Goal: Task Accomplishment & Management: Manage account settings

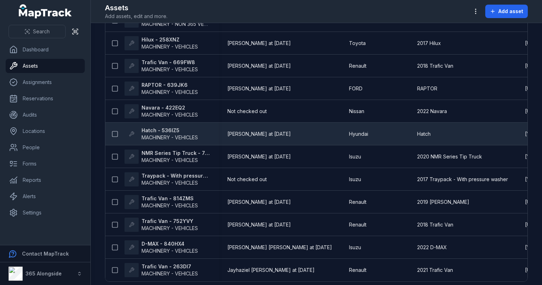
scroll to position [114, 0]
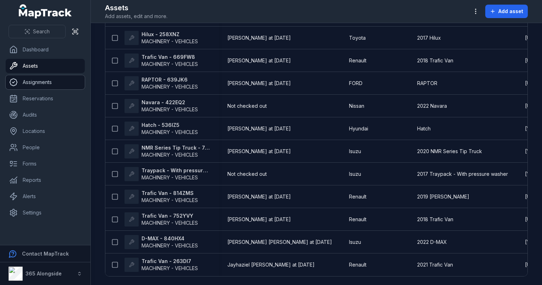
click at [49, 86] on link "Assignments" at bounding box center [45, 82] width 79 height 14
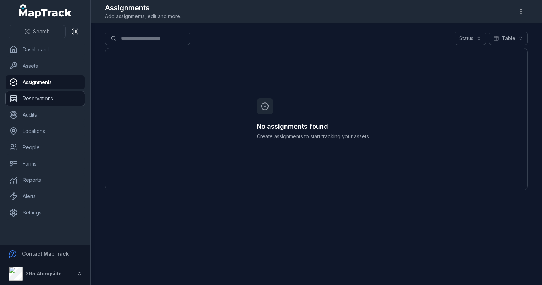
click at [44, 102] on link "Reservations" at bounding box center [45, 99] width 79 height 14
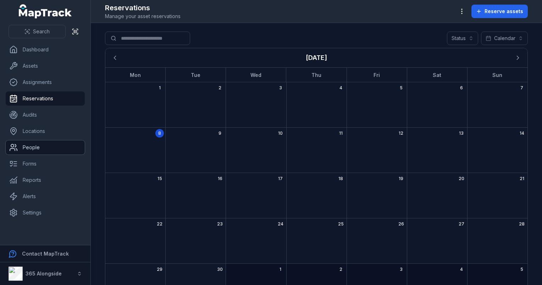
click at [32, 149] on link "People" at bounding box center [45, 148] width 79 height 14
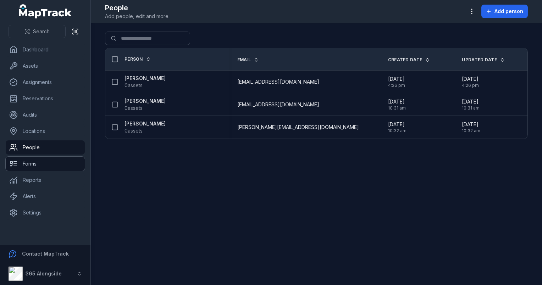
click at [26, 159] on link "Forms" at bounding box center [45, 164] width 79 height 14
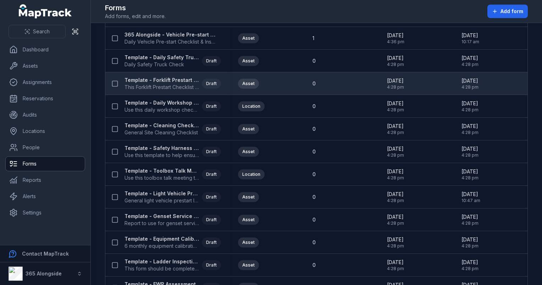
scroll to position [71, 0]
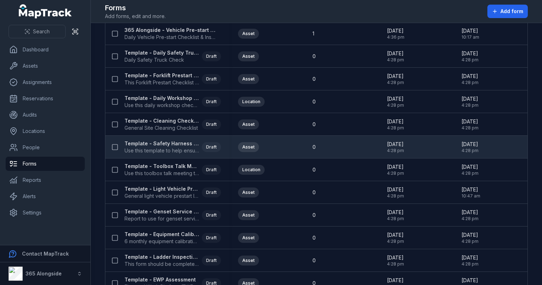
click at [172, 141] on strong "Template - Safety Harness Inspection" at bounding box center [162, 143] width 75 height 7
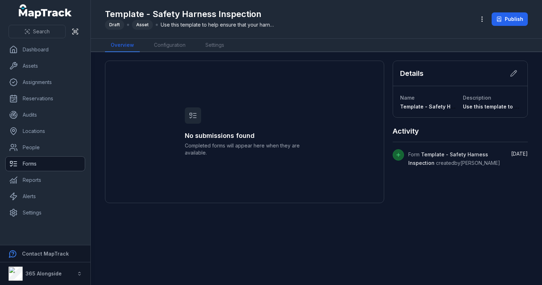
click at [47, 169] on link "Forms" at bounding box center [45, 164] width 79 height 14
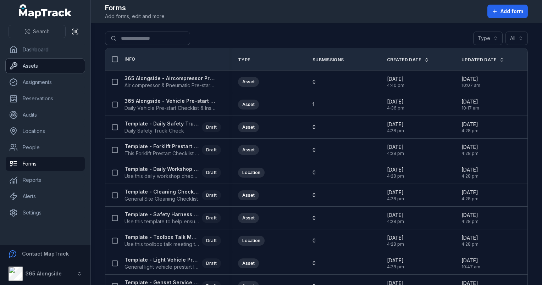
click at [40, 68] on link "Assets" at bounding box center [45, 66] width 79 height 14
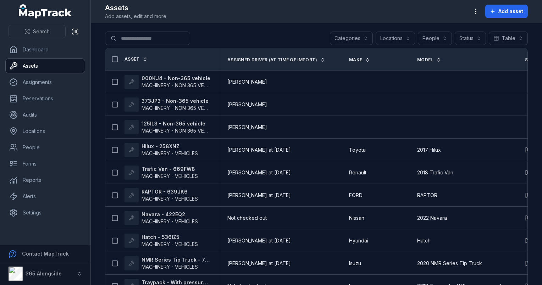
click at [360, 37] on button "Categories" at bounding box center [351, 38] width 43 height 13
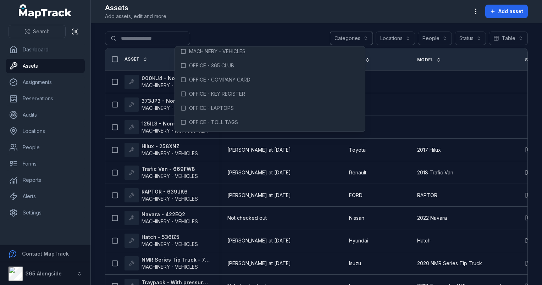
scroll to position [142, 0]
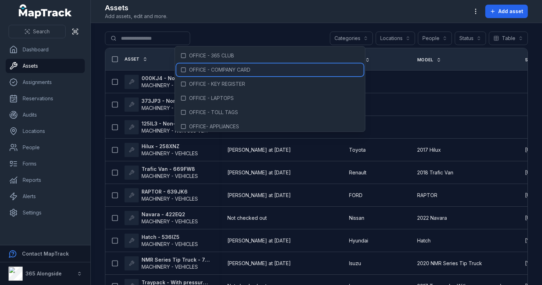
click at [242, 72] on span "OFFICE - COMPANY CARD" at bounding box center [219, 69] width 61 height 7
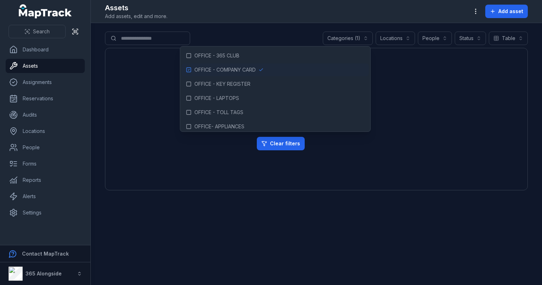
click at [444, 119] on div "No results found We can't find anything that matches your search. Clear filters" at bounding box center [316, 119] width 423 height 143
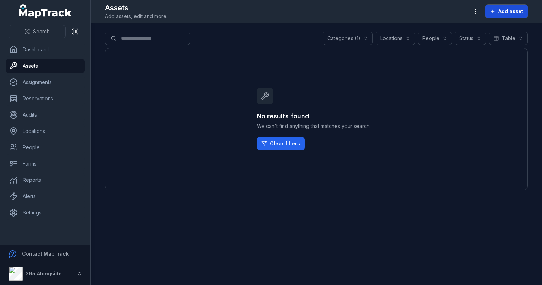
click at [505, 12] on span "Add asset" at bounding box center [511, 11] width 25 height 7
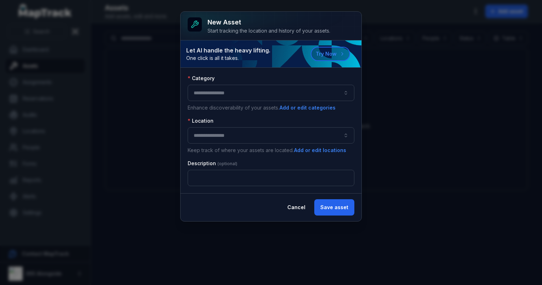
click at [207, 94] on button "button" at bounding box center [271, 93] width 167 height 16
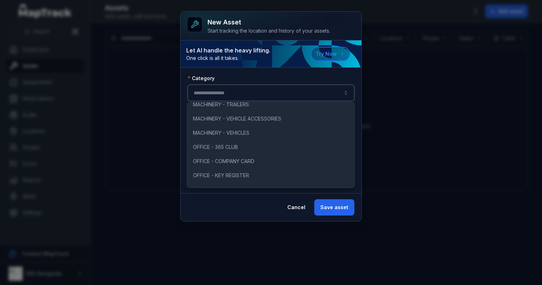
scroll to position [142, 0]
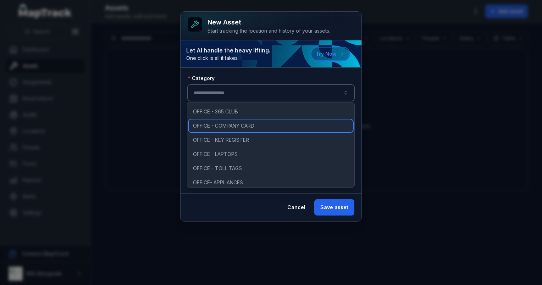
click at [222, 129] on span "OFFICE - COMPANY CARD" at bounding box center [223, 125] width 61 height 7
type input "**********"
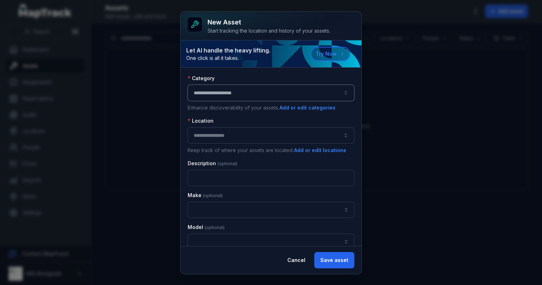
click at [234, 136] on button "button" at bounding box center [271, 135] width 167 height 16
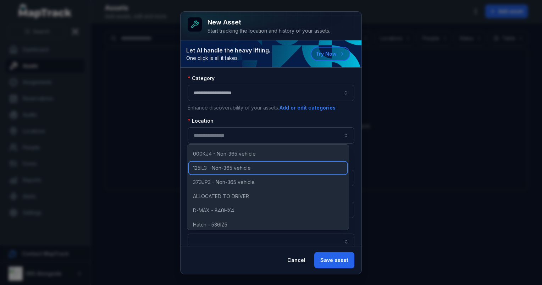
click at [245, 167] on span "125IL3 - Non-365 vehicle" at bounding box center [222, 168] width 58 height 7
type input "**********"
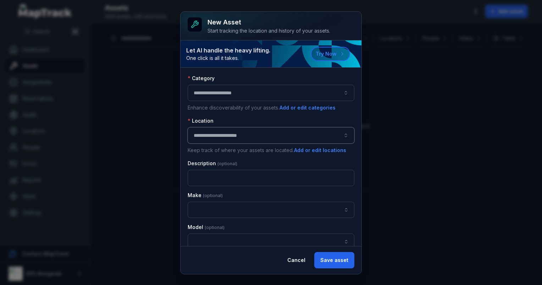
click at [241, 139] on button "**********" at bounding box center [271, 135] width 167 height 16
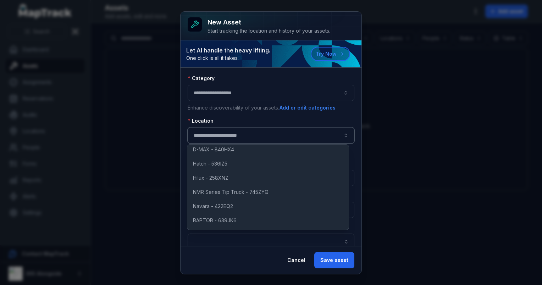
scroll to position [0, 0]
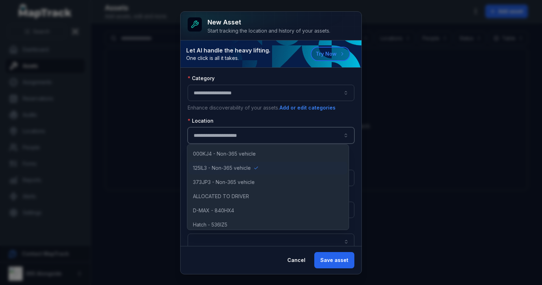
click at [260, 135] on button "**********" at bounding box center [271, 135] width 167 height 16
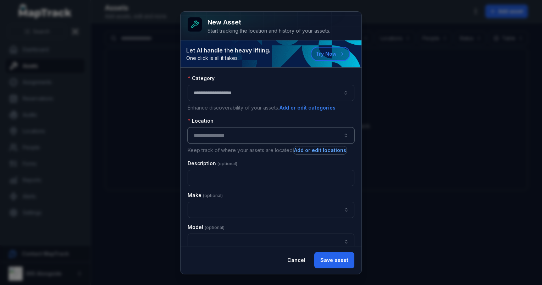
type input "**********"
click at [321, 152] on button "Add or edit locations" at bounding box center [320, 151] width 53 height 8
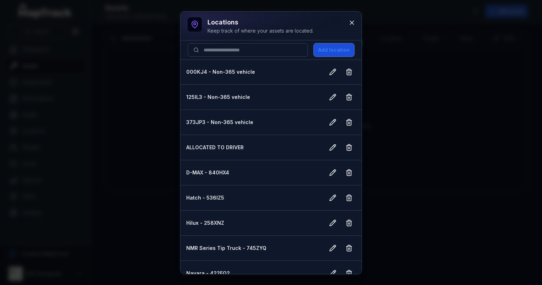
click at [335, 54] on button "Add location" at bounding box center [334, 49] width 41 height 13
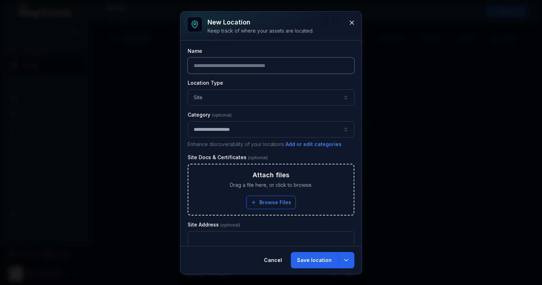
click at [223, 66] on input "text" at bounding box center [271, 65] width 167 height 16
type input "**********"
click at [221, 93] on button "Site ****" at bounding box center [271, 97] width 167 height 16
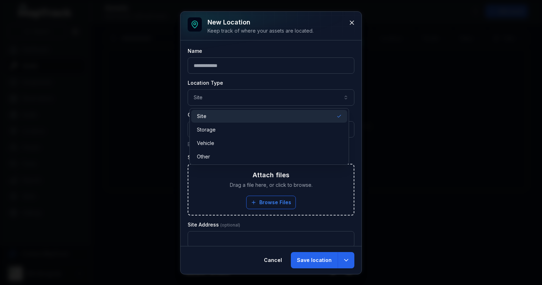
click at [220, 115] on div "Site" at bounding box center [269, 116] width 144 height 7
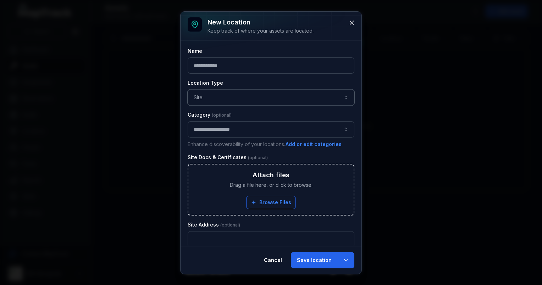
click at [219, 128] on button "**********" at bounding box center [271, 129] width 167 height 16
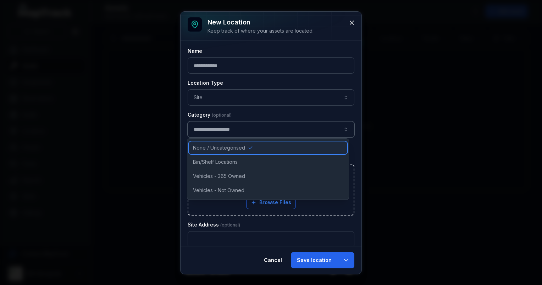
click at [233, 148] on span "None / Uncategorised" at bounding box center [219, 147] width 52 height 7
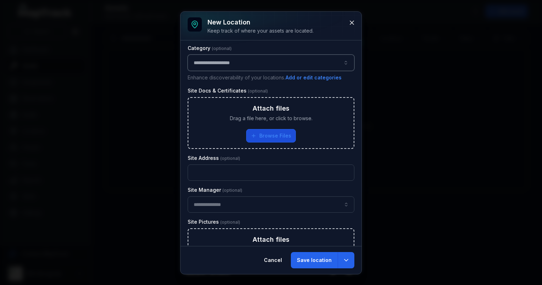
scroll to position [71, 0]
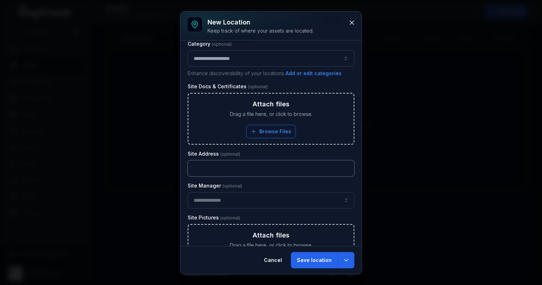
click at [229, 171] on input "text" at bounding box center [271, 168] width 167 height 16
type input "**********"
click at [219, 210] on div "**********" at bounding box center [271, 222] width 167 height 491
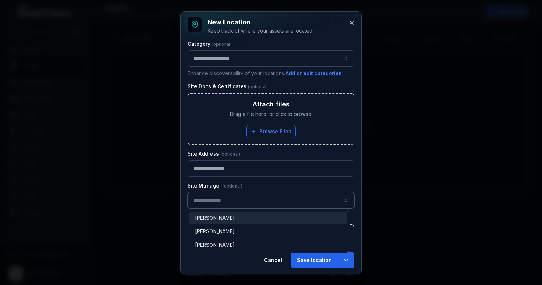
click at [220, 202] on input "location-add:cf[f17e2bb2-e4e3-4bf9-b28f-544083f34412]-label" at bounding box center [271, 200] width 167 height 16
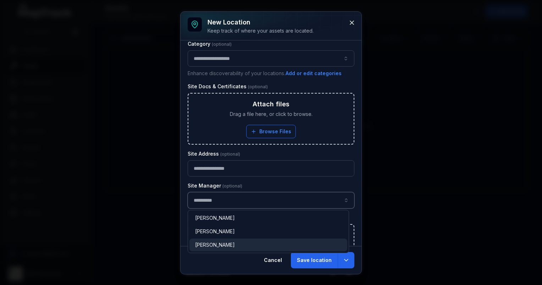
click at [221, 240] on div "[PERSON_NAME]" at bounding box center [269, 245] width 158 height 13
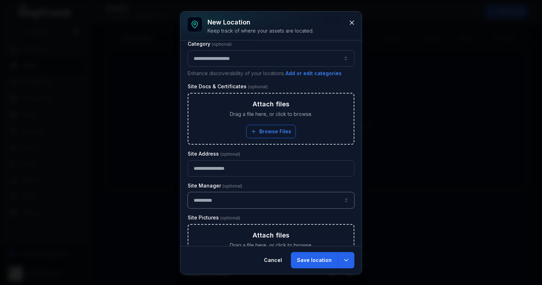
drag, startPoint x: 226, startPoint y: 202, endPoint x: 152, endPoint y: 193, distance: 75.1
click at [154, 193] on div "**********" at bounding box center [271, 142] width 542 height 285
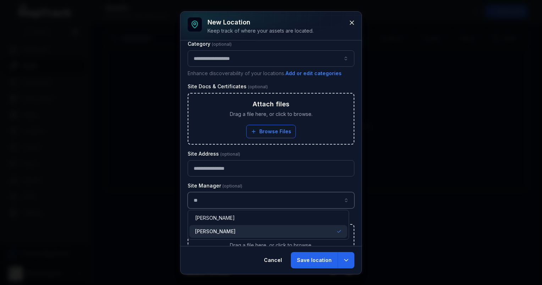
type input "*"
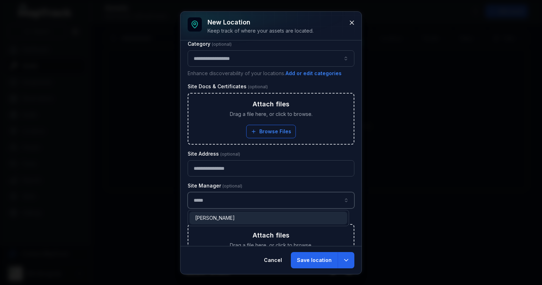
type input "**********"
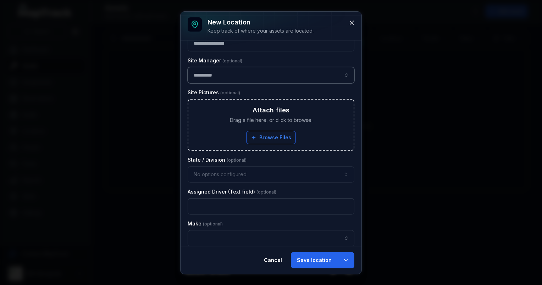
scroll to position [213, 0]
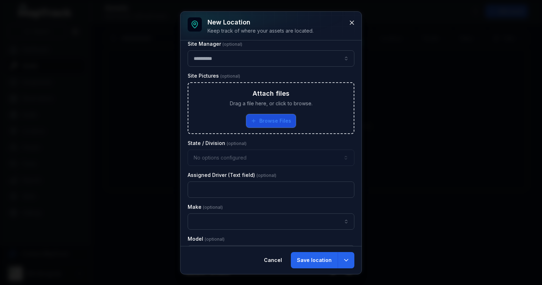
click at [263, 116] on button "Browse Files" at bounding box center [271, 120] width 50 height 13
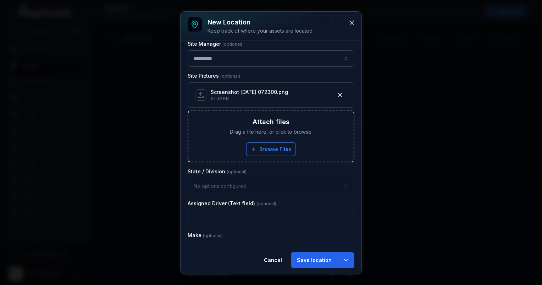
scroll to position [248, 0]
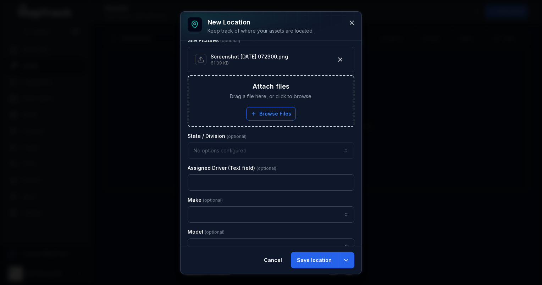
click at [228, 147] on div "No options configured" at bounding box center [271, 151] width 167 height 16
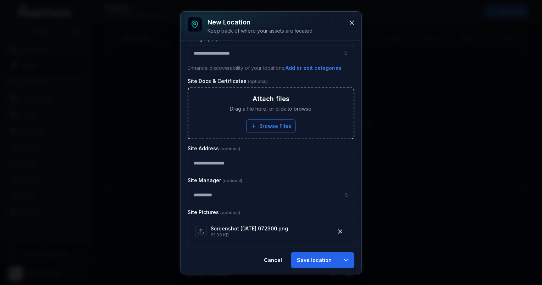
scroll to position [0, 0]
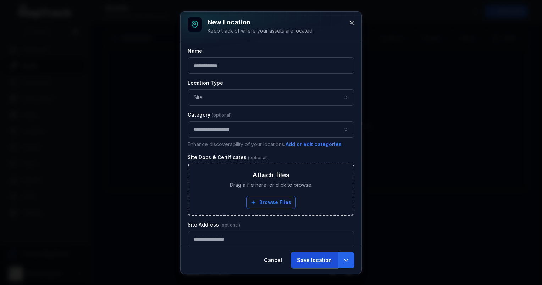
click at [328, 265] on button "Save location" at bounding box center [314, 260] width 47 height 16
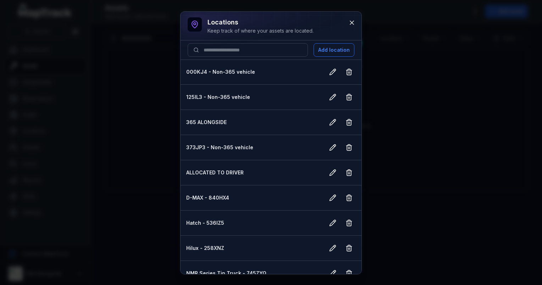
click at [204, 122] on strong "365 ALONGSIDE" at bounding box center [252, 122] width 133 height 7
click at [353, 28] on button at bounding box center [351, 22] width 13 height 13
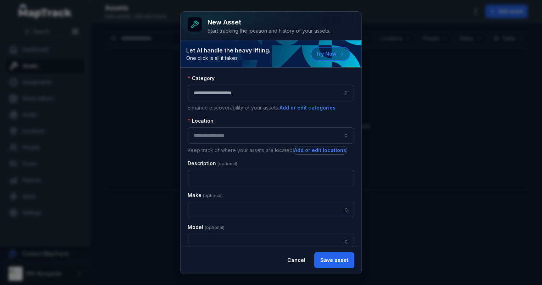
click at [235, 127] on button "button" at bounding box center [271, 135] width 167 height 16
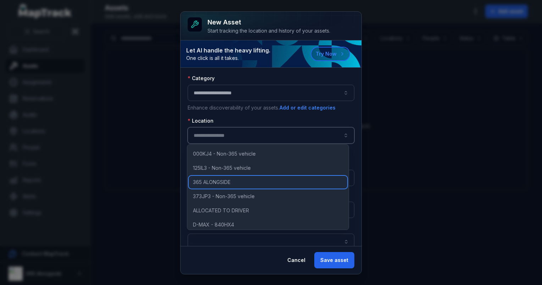
click at [217, 181] on span "365 ALONGSIDE" at bounding box center [212, 182] width 38 height 7
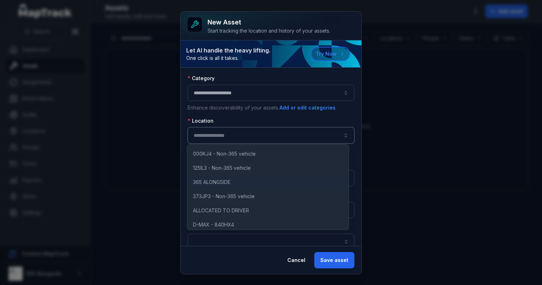
type input "**********"
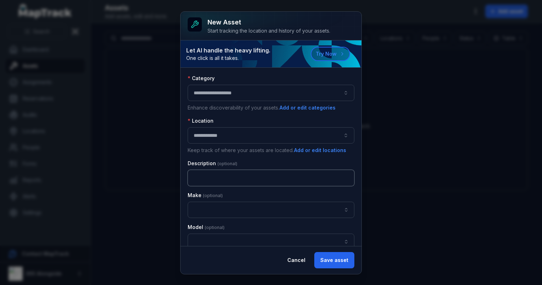
click at [224, 178] on input "text" at bounding box center [271, 178] width 167 height 16
type input "*"
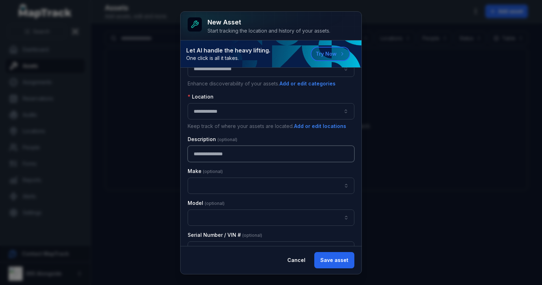
scroll to position [35, 0]
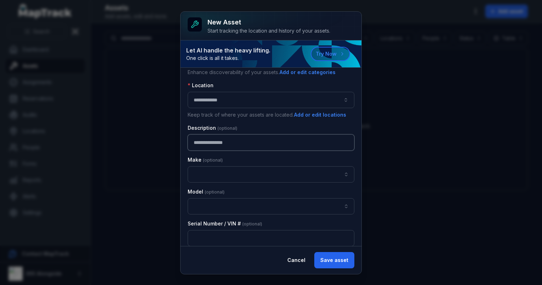
type input "**********"
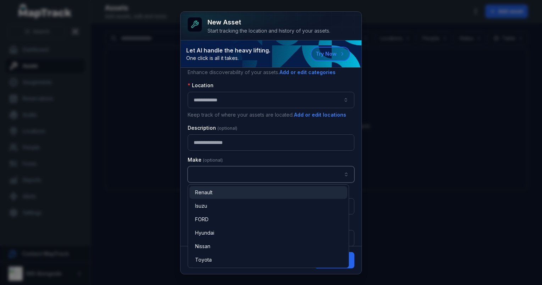
click at [233, 170] on input "asset-add:cf[2c9a1bd6-738d-4b2a-ac98-3f96f4078ca0]-label" at bounding box center [271, 174] width 167 height 16
click at [415, 149] on div "**********" at bounding box center [271, 142] width 542 height 285
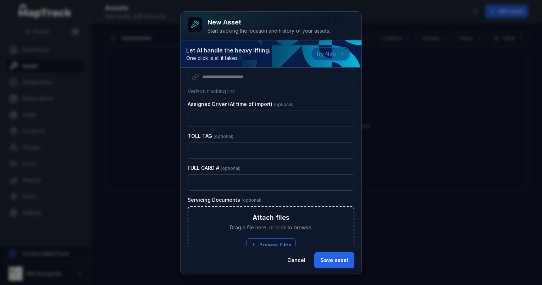
scroll to position [666, 0]
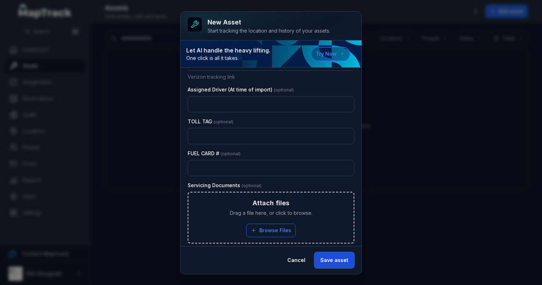
click at [335, 261] on button "Save asset" at bounding box center [334, 260] width 40 height 16
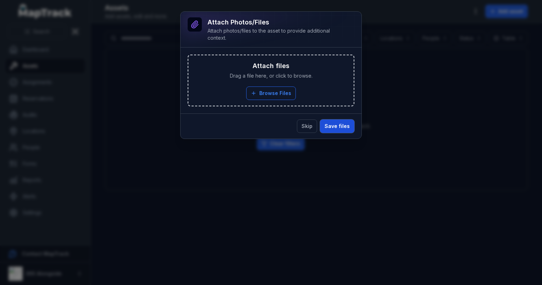
click at [349, 127] on button "Save files" at bounding box center [337, 126] width 34 height 13
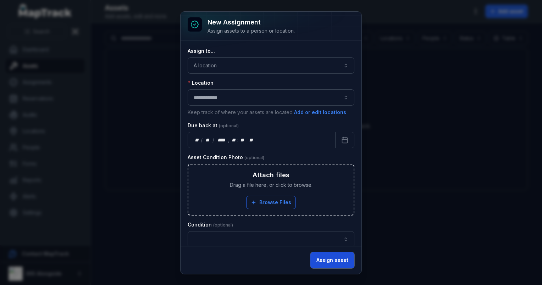
click at [329, 263] on button "Assign asset" at bounding box center [333, 260] width 44 height 16
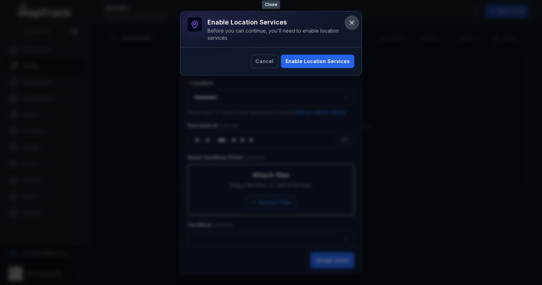
click at [353, 23] on icon at bounding box center [352, 23] width 4 height 4
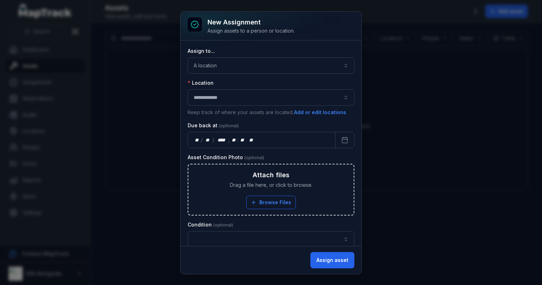
click at [400, 101] on div "**********" at bounding box center [271, 142] width 542 height 285
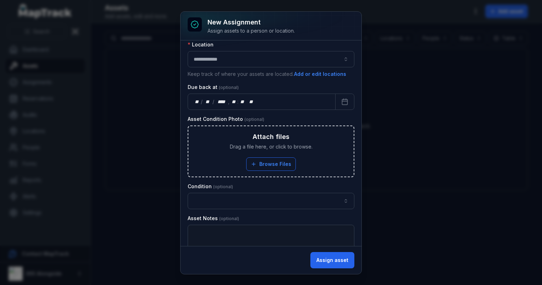
scroll to position [68, 0]
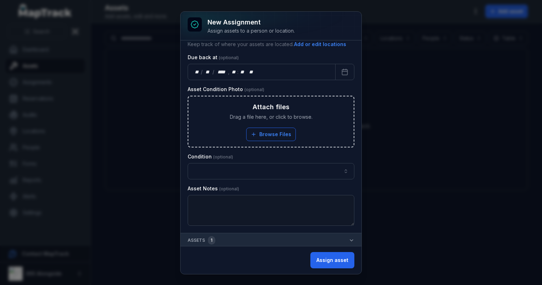
click at [208, 240] on div "1" at bounding box center [211, 240] width 7 height 9
click at [342, 239] on button "Assets 1" at bounding box center [271, 241] width 181 height 15
click at [349, 239] on icon "button" at bounding box center [352, 241] width 6 height 6
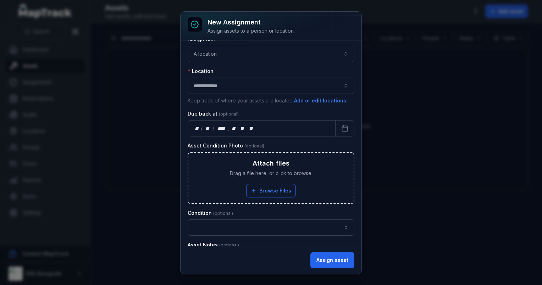
scroll to position [0, 0]
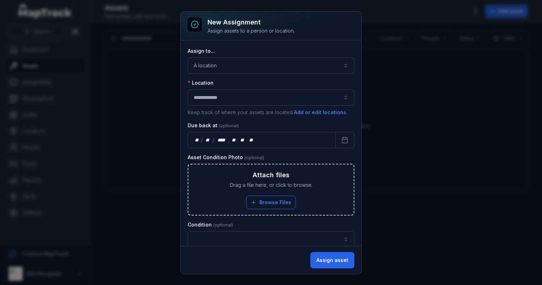
click at [420, 77] on div "**********" at bounding box center [271, 142] width 542 height 285
click at [339, 261] on button "Assign asset" at bounding box center [333, 260] width 44 height 16
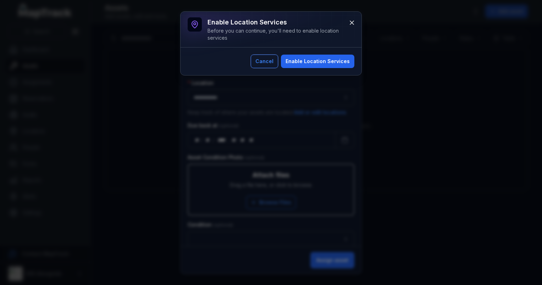
click at [270, 57] on button "Cancel" at bounding box center [264, 61] width 27 height 13
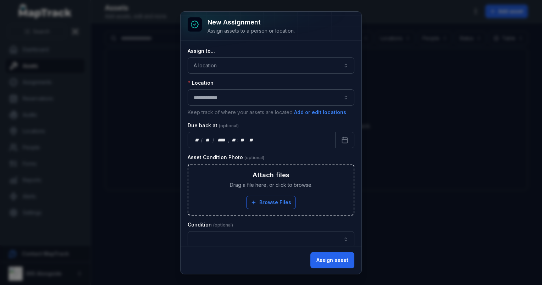
click at [209, 33] on div "Assign assets to a person or location." at bounding box center [251, 30] width 87 height 7
click at [437, 34] on div "**********" at bounding box center [271, 142] width 542 height 285
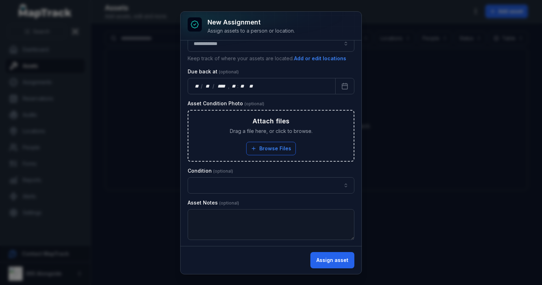
scroll to position [95, 0]
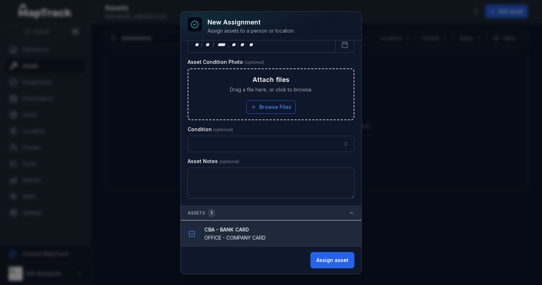
click at [240, 236] on span "OFFICE - COMPANY CARD" at bounding box center [234, 238] width 61 height 6
click at [190, 234] on icon "button" at bounding box center [191, 234] width 7 height 7
click at [328, 260] on button "Assign asset" at bounding box center [333, 260] width 44 height 16
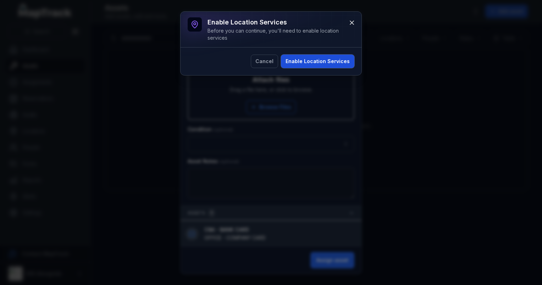
click at [336, 61] on button "Enable Location Services" at bounding box center [317, 61] width 73 height 13
click at [315, 61] on div "Cancel Enable Location Services" at bounding box center [271, 61] width 167 height 13
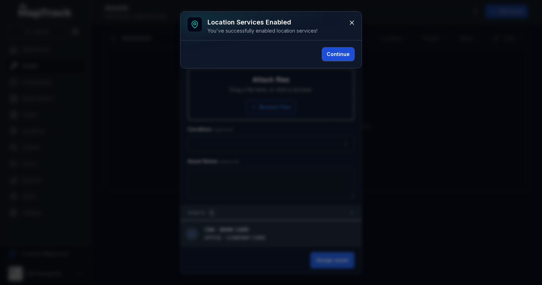
click at [344, 54] on button "Continue" at bounding box center [338, 54] width 32 height 13
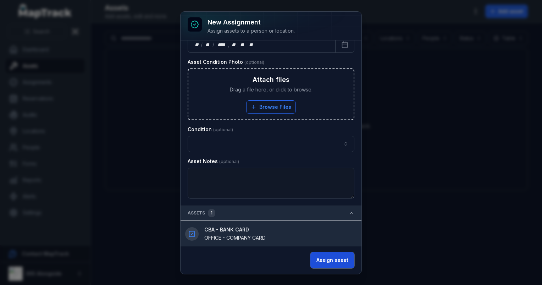
click at [342, 259] on button "Assign asset" at bounding box center [333, 260] width 44 height 16
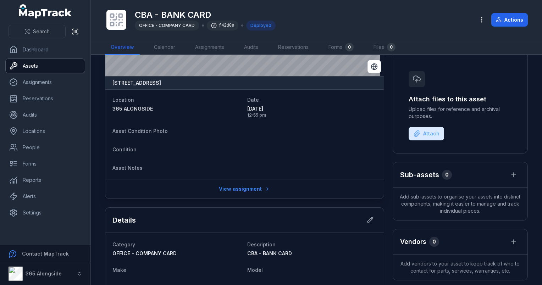
scroll to position [71, 0]
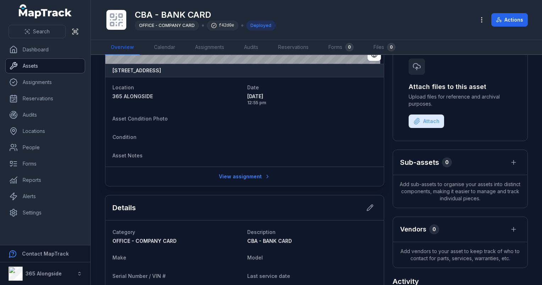
click at [40, 62] on link "Assets" at bounding box center [45, 66] width 79 height 14
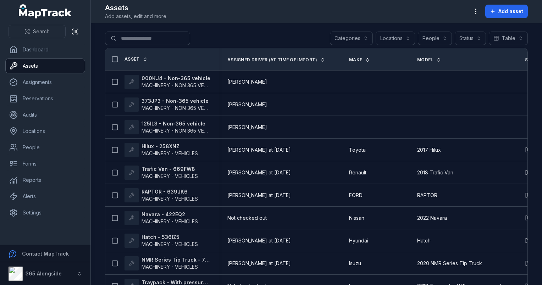
click at [339, 37] on button "Categories" at bounding box center [351, 38] width 43 height 13
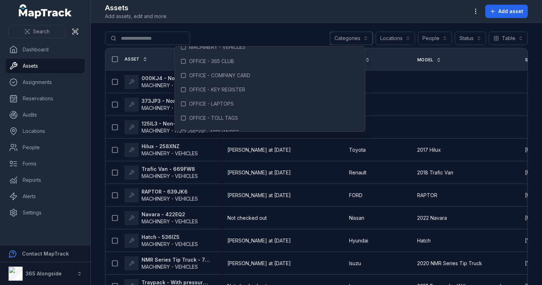
scroll to position [142, 0]
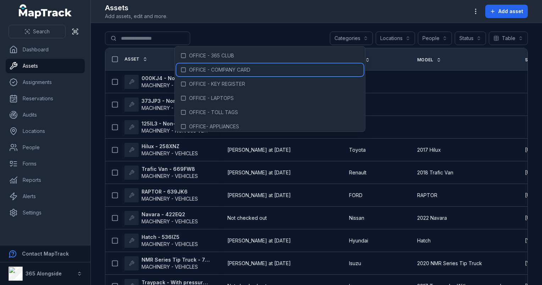
click at [234, 69] on span "OFFICE - COMPANY CARD" at bounding box center [219, 69] width 61 height 7
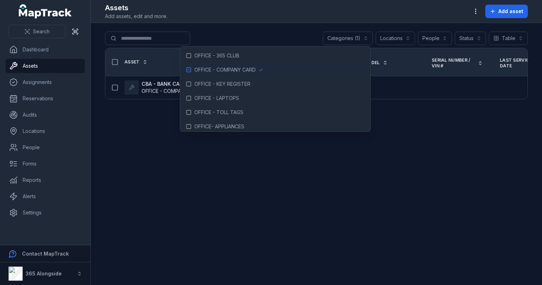
click at [356, 22] on header "Toggle Navigation Assets Add assets, edit and more. Add asset" at bounding box center [316, 11] width 451 height 23
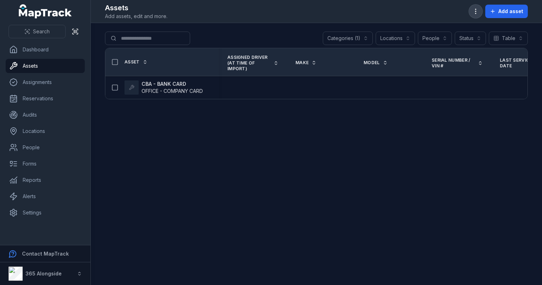
click at [476, 9] on icon "button" at bounding box center [475, 11] width 7 height 7
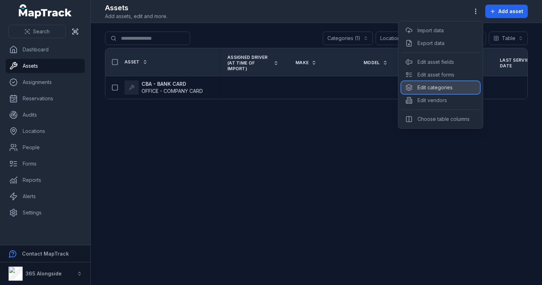
click at [435, 83] on div "Edit categories" at bounding box center [440, 87] width 79 height 13
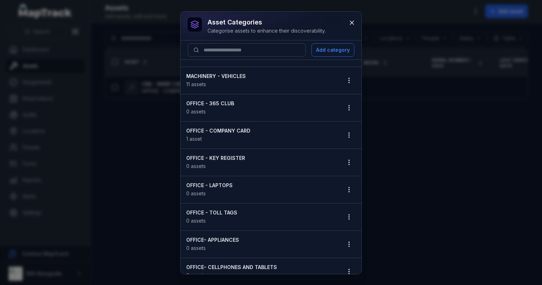
scroll to position [248, 0]
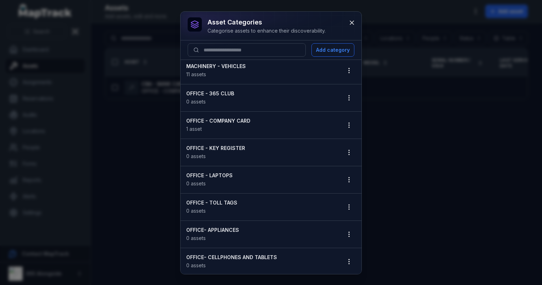
click at [212, 122] on strong "OFFICE - COMPANY CARD" at bounding box center [260, 120] width 149 height 7
click at [346, 122] on icon "button" at bounding box center [349, 125] width 7 height 7
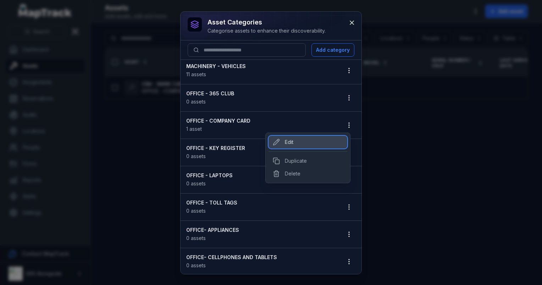
click at [296, 144] on div "Edit" at bounding box center [308, 142] width 79 height 13
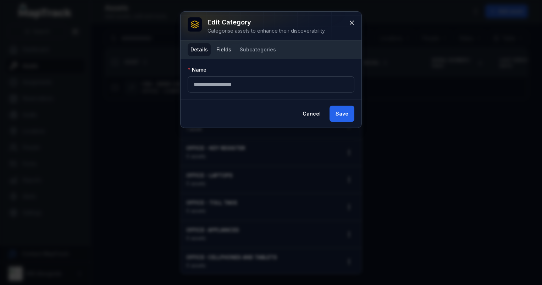
click at [228, 51] on button "Fields" at bounding box center [224, 49] width 21 height 13
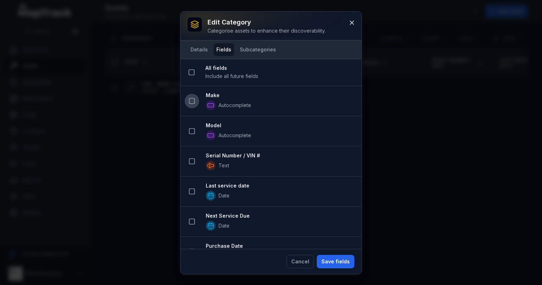
click at [188, 102] on icon at bounding box center [191, 101] width 7 height 7
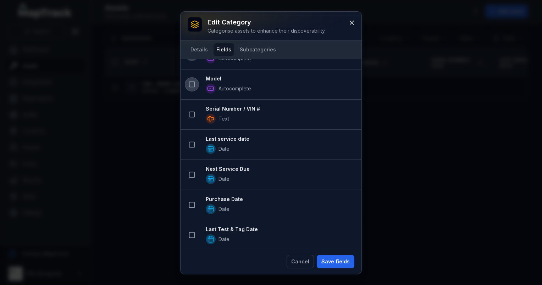
click at [190, 87] on rect at bounding box center [192, 84] width 5 height 5
click at [189, 117] on icon at bounding box center [191, 114] width 7 height 7
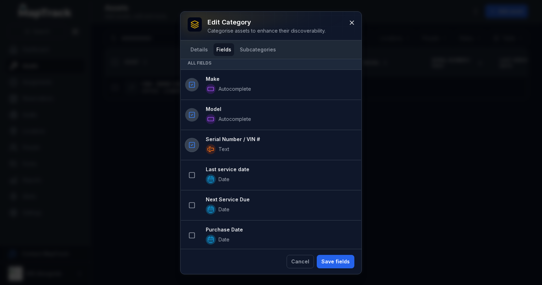
scroll to position [166, 0]
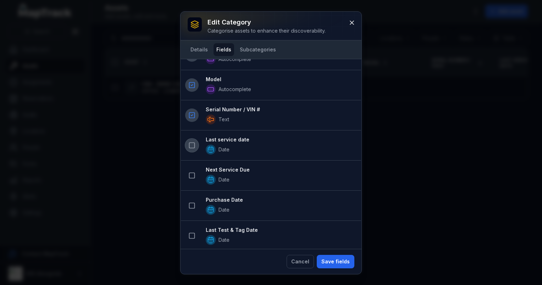
click at [192, 144] on icon at bounding box center [191, 145] width 7 height 7
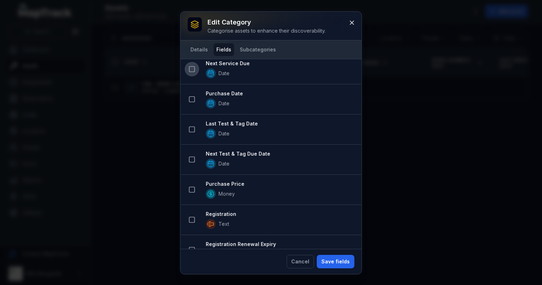
click at [190, 66] on icon at bounding box center [191, 69] width 7 height 7
click at [188, 99] on icon at bounding box center [191, 99] width 7 height 7
click at [188, 126] on button at bounding box center [191, 129] width 13 height 13
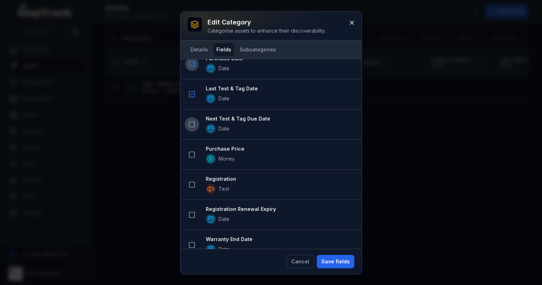
click at [186, 119] on button at bounding box center [191, 124] width 13 height 13
click at [189, 155] on icon at bounding box center [191, 154] width 7 height 7
click at [191, 182] on icon at bounding box center [191, 185] width 7 height 7
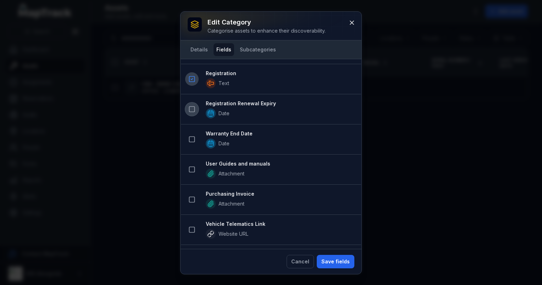
click at [197, 106] on button at bounding box center [191, 109] width 13 height 13
click at [186, 138] on button at bounding box center [191, 139] width 13 height 13
click at [190, 154] on li "User Guides and manuals Attachment" at bounding box center [271, 169] width 180 height 31
click at [190, 167] on icon at bounding box center [191, 169] width 7 height 7
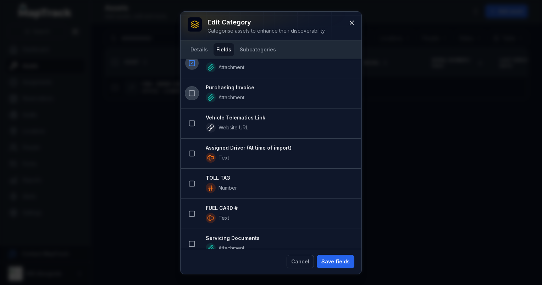
click at [192, 92] on rect at bounding box center [192, 93] width 5 height 5
click at [192, 120] on icon at bounding box center [191, 123] width 7 height 7
click at [191, 147] on button at bounding box center [191, 153] width 13 height 13
click at [192, 181] on icon at bounding box center [191, 184] width 7 height 7
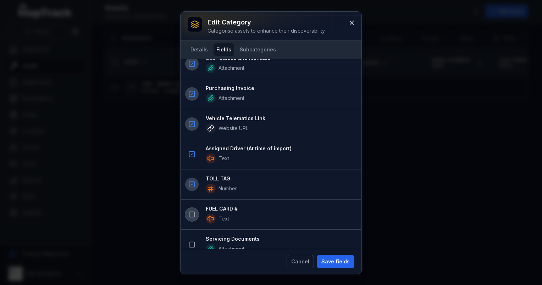
click at [193, 208] on button at bounding box center [191, 214] width 13 height 13
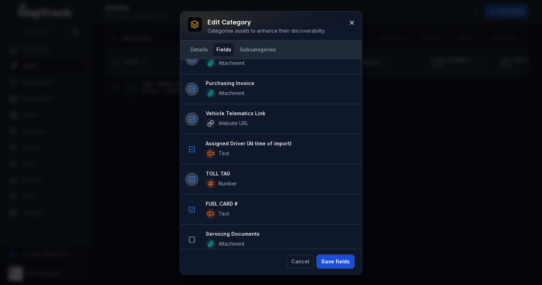
click at [336, 265] on button "Save fields" at bounding box center [336, 261] width 38 height 13
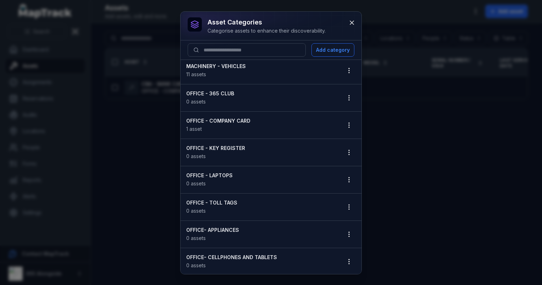
click at [342, 119] on div at bounding box center [348, 125] width 13 height 13
click at [346, 122] on icon "button" at bounding box center [349, 125] width 7 height 7
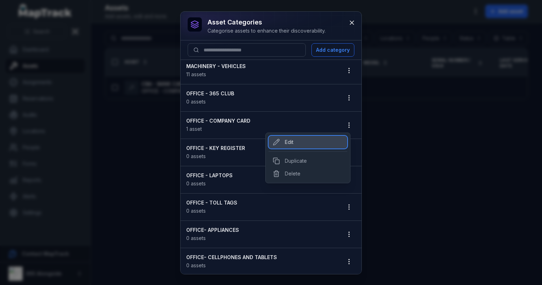
click at [294, 137] on div "Edit" at bounding box center [308, 142] width 79 height 13
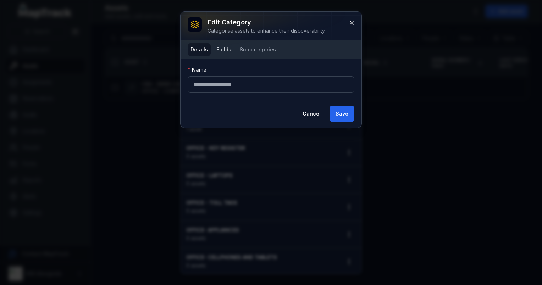
click at [230, 47] on button "Fields" at bounding box center [224, 49] width 21 height 13
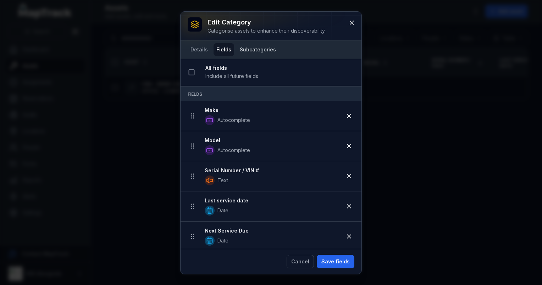
click at [248, 46] on button "Subcategories" at bounding box center [258, 49] width 42 height 13
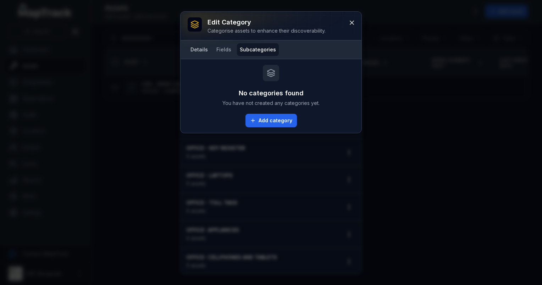
click at [200, 47] on button "Details" at bounding box center [199, 49] width 23 height 13
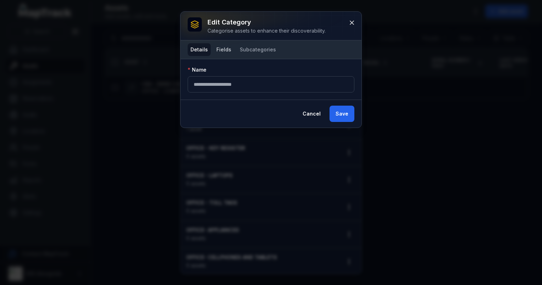
click at [232, 48] on button "Fields" at bounding box center [224, 49] width 21 height 13
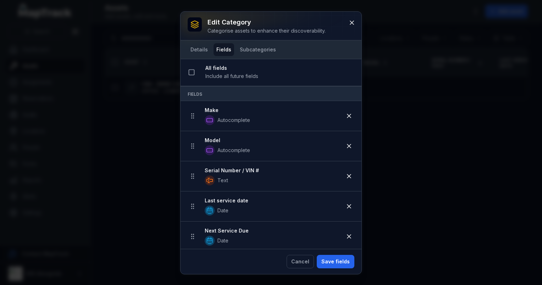
click at [219, 77] on span "Include all future fields" at bounding box center [231, 76] width 53 height 6
click at [186, 74] on button at bounding box center [191, 72] width 13 height 13
click at [192, 72] on icon at bounding box center [192, 72] width 2 height 1
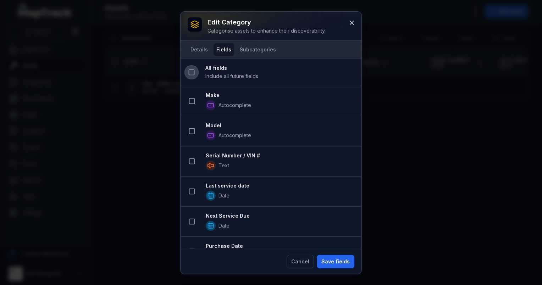
click at [189, 73] on rect at bounding box center [191, 72] width 5 height 5
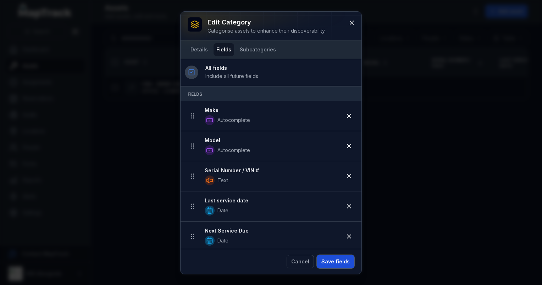
click at [337, 265] on button "Save fields" at bounding box center [336, 261] width 38 height 13
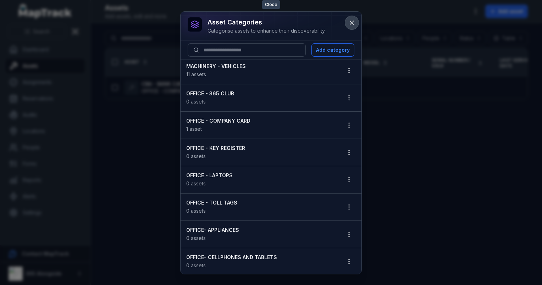
click at [351, 23] on icon at bounding box center [352, 23] width 4 height 4
